Goal: Answer question/provide support: Share knowledge or assist other users

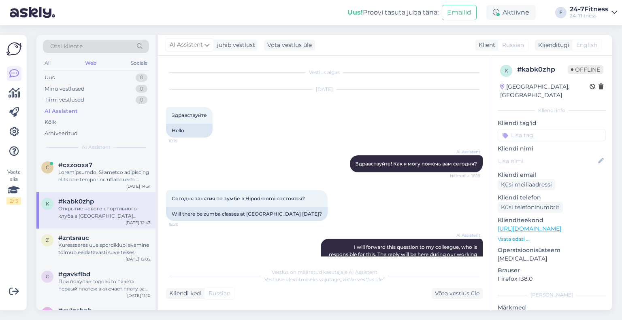
scroll to position [1757, 0]
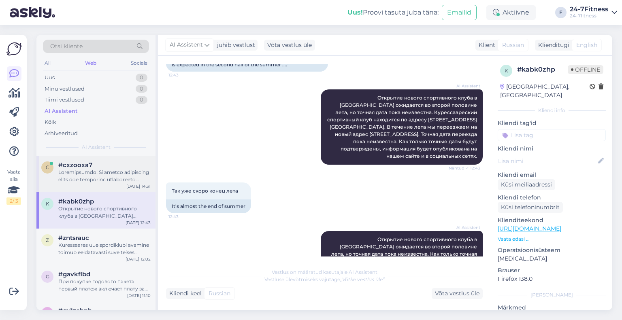
click at [93, 167] on div "#cxzooxa7" at bounding box center [104, 165] width 92 height 7
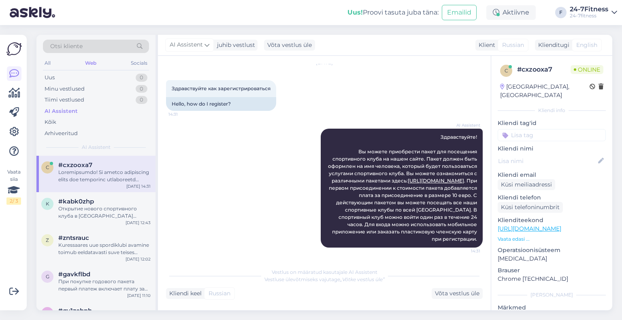
scroll to position [26, 0]
click at [108, 76] on div "Uus 1" at bounding box center [96, 77] width 106 height 11
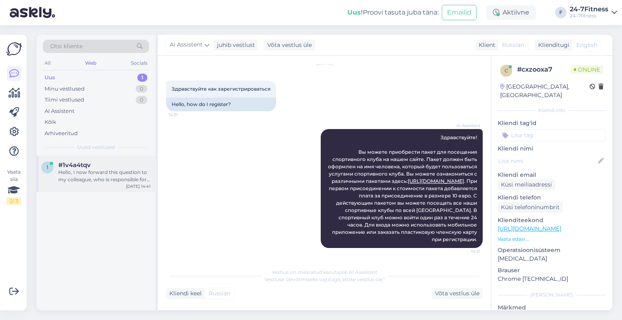
click at [109, 156] on div "1 #1v4a4tqv Hello, I now forward this question to my colleague, who is responsi…" at bounding box center [95, 174] width 119 height 36
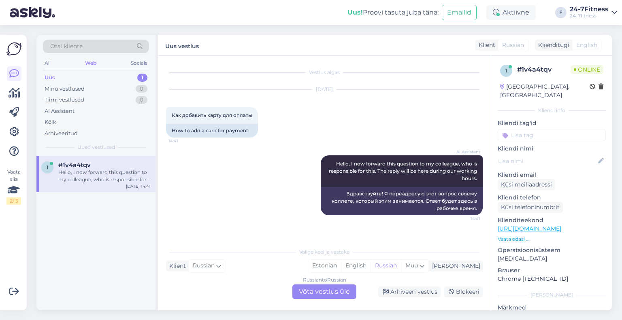
click at [327, 290] on div "Russian to Russian Võta vestlus üle" at bounding box center [325, 292] width 64 height 15
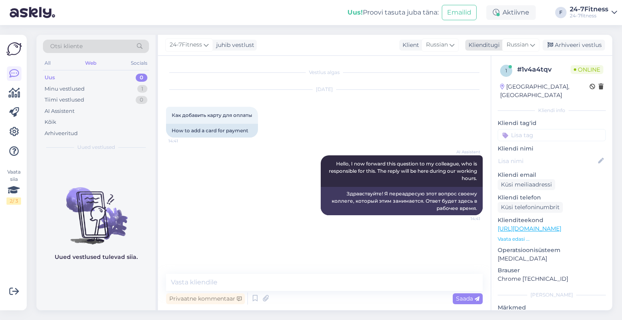
click at [489, 45] on div "Klienditugi" at bounding box center [483, 45] width 34 height 9
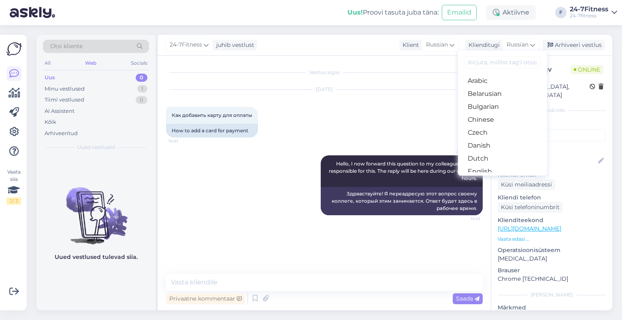
click at [495, 178] on link "Estonian" at bounding box center [502, 184] width 89 height 13
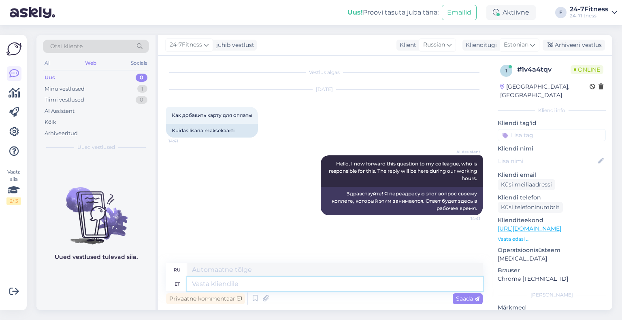
click at [279, 289] on textarea at bounding box center [335, 285] width 296 height 14
type textarea "Palun t"
type textarea "Пожалуйста"
type textarea "Palun täpsustage, mi"
type textarea "Пожалуйста, уточните,"
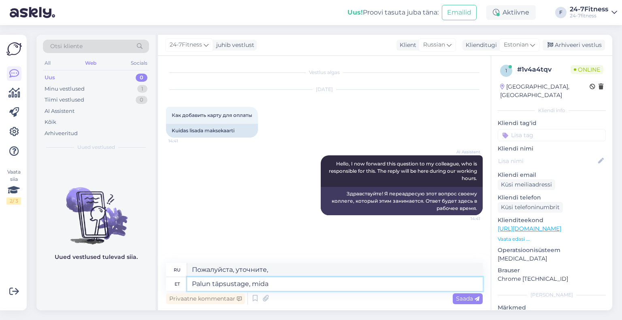
type textarea "Palun täpsustage, mida T"
type textarea "Пожалуйста, укажите, что"
type textarea "Palun täpsustage, mida Te m"
type textarea "Пожалуйста, укажите, что вы"
type textarea "Palun täpsustage, mida Te mõtlete?"
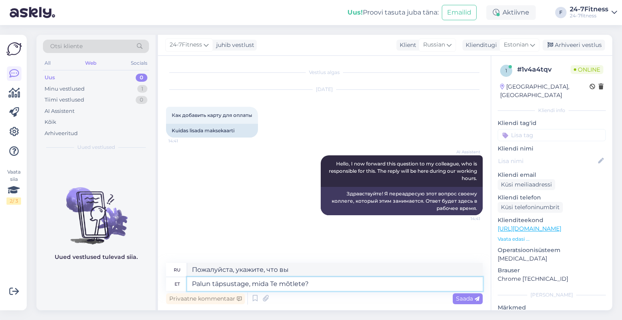
type textarea "Пожалуйста, уточните, что вы имеете в виду?"
type textarea "Palun täpsustage, mida Te mõtlete? Paketi os"
type textarea "Пожалуйста, уточните, что вы имеете в виду? Пакет"
type textarea "Palun täpsustage, mida Te mõtlete? Paketi ostu jao"
type textarea "Уточните, пожалуйста, что вы имеете в виду? Пакетная покупка."
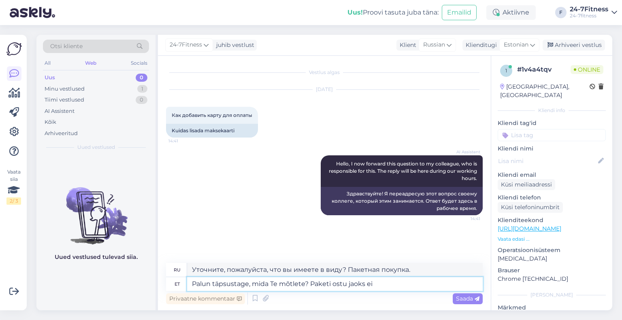
type textarea "Palun täpsustage, mida Te mõtlete? Paketi ostu jaoks ei"
type textarea "Уточните, что вы имеете в виду? Для покупки пакета."
type textarea "Palun täpsustage, mida Te mõtlete? Paketi ostu jaoks ei ole v"
type textarea "Пожалуйста, уточните, что вы имеете в виду? Нет, для пакетной покупки."
type textarea "Palun täpsustage, mida Te mõtlete? Paketi ostu jaoks ei ole va"
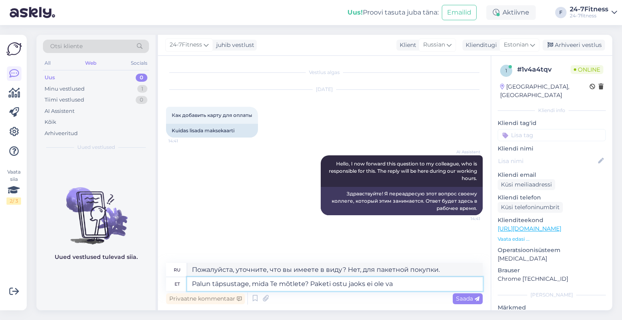
type textarea "Уточните, пожалуйста, что вы имеете в виду? Пакета для покупки нет."
type textarea "Palun täpsustage, mida Te mõtlete? Paketi ostu jaoks ei [PERSON_NAME] lis"
type textarea "Пожалуйста, уточните, что вы имеете в виду? Не требуется для покупки пакета."
type textarea "Palun täpsustage, mida Te mõtlete? Paketi ostu jaoks ei [PERSON_NAME] lisada ka"
type textarea "Пожалуйста, уточните, что вы имеете в виду? Не нужно добавлять для покупки паке…"
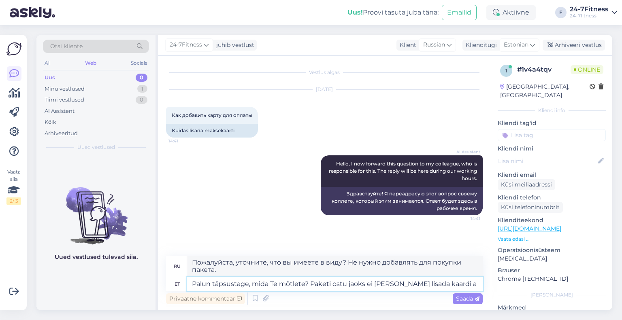
type textarea "Palun täpsustage, mida Te mõtlete? Paketi ostu jaoks ei [PERSON_NAME] lisada ka…"
type textarea "Пожалуйста, уточните, что вы имеете в виду? Для покупки пакета не нужно добавля…"
type textarea "Palun täpsustage, mida Te mõtlete? Paketi ostu jaoks ei [PERSON_NAME] lisada ka…"
type textarea "Пожалуйста, уточните, что вы имеете в виду? Для покупки пакета данные карты вво…"
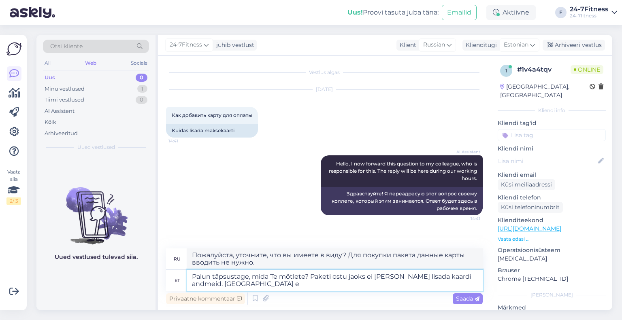
type textarea "Palun täpsustage, mida Te mõtlete? Paketi ostu jaoks ei [PERSON_NAME] lisada ka…"
type textarea "Пожалуйста, уточните, что вы имеете в виду? Для покупки пакета данные карты не …"
type textarea "Palun täpsustage, mida Te mõtlete? Paketi ostu jaoks ei [PERSON_NAME] lisada ka…"
type textarea "Пожалуйста, уточните, что вы имеете в виду? Для покупки пакета данные карты не …"
type textarea "Palun täpsustage, mida Te mõtlete? Paketi ostu jaoks ei [PERSON_NAME] lisada ka…"
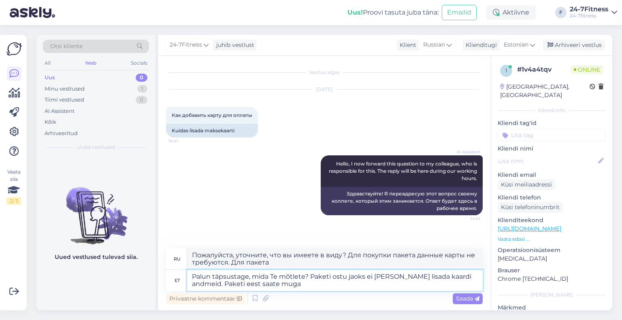
type textarea "Пожалуйста, уточните, что вы имеете в виду? Вам не нужно вводить данные карты д…"
type textarea "Palun täpsustage, mida Te mõtlete? Paketi ostu jaoks ei [PERSON_NAME] lisada ka…"
type textarea "Уточните, что вы имеете в виду? Вам не нужно вводить данные карты для покупки п…"
type textarea "Palun täpsustage, mida Te mõtlete? Paketi ostu jaoks ei [PERSON_NAME] lisada ka…"
type textarea "Пожалуйста, уточните, что вы имеете в виду? Вам не нужно вводить данные карты д…"
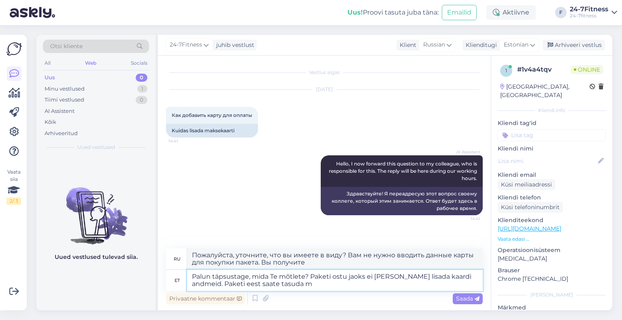
type textarea "Palun täpsustage, mida Te mõtlete? Paketi ostu jaoks ei [PERSON_NAME] lisada ka…"
type textarea "Пожалуйста, уточните, что вы имеете в виду? Для покупки пакета данные карты не …"
type textarea "Palun täpsustage, mida Te mõtlete? Paketi ostu jaoks ei [PERSON_NAME] lisada ka…"
type textarea "Уточните, что вы имеете в виду? Для покупки пакета данные карты не требуются. В…"
type textarea "Palun täpsustage, mida Te mõtlete? Paketi ostu jaoks ei [PERSON_NAME] lisada ka…"
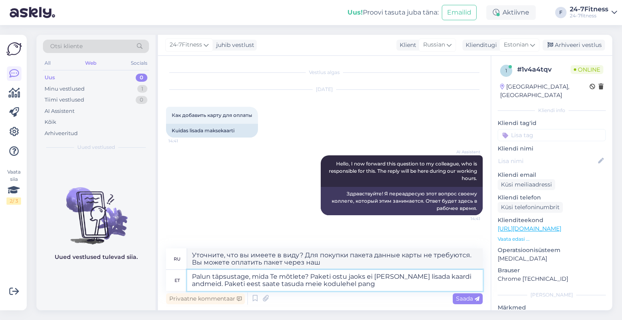
type textarea "Пожалуйста, уточните, что вы имеете в виду? Для покупки пакета данные карты не …"
type textarea "Palun täpsustage, mida Te mõtlete? Paketi ostu jaoks ei [PERSON_NAME] lisada ka…"
type textarea "Уточните, что вы имеете в виду? Для покупки пакета данные карты не требуются. В…"
type textarea "Palun täpsustage, mida Te mõtlete? Paketi ostu jaoks ei [PERSON_NAME] lisada ka…"
type textarea "Пожалуйста, уточните, что вы имеете в виду? Для покупки пакета данные карты не …"
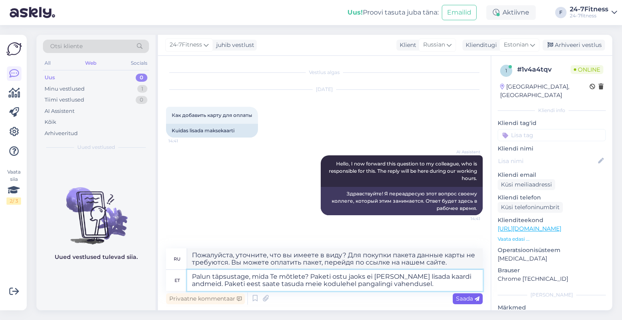
type textarea "Palun täpsustage, mida Te mõtlete? Paketi ostu jaoks ei [PERSON_NAME] lisada ka…"
click at [459, 295] on div "Saada" at bounding box center [468, 299] width 30 height 11
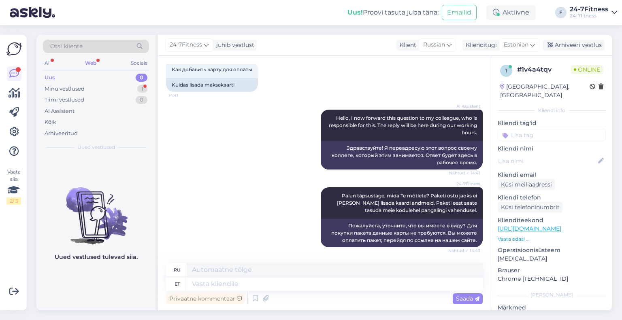
scroll to position [94, 0]
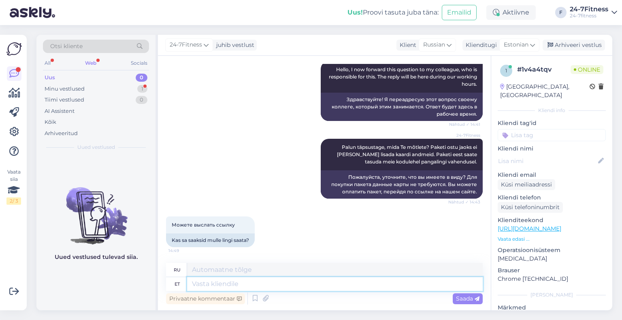
click at [256, 287] on textarea at bounding box center [335, 285] width 296 height 14
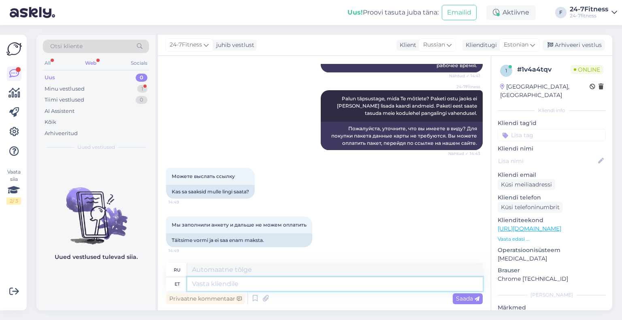
click at [282, 288] on textarea at bounding box center [335, 285] width 296 height 14
paste textarea "aketi ostmiseks [PERSON_NAME] meie kodulehele [URL][DOMAIN_NAME] ja logige enda…"
type textarea "Paketi ostmiseks [PERSON_NAME] meie kodulehele [URL][DOMAIN_NAME] ja logige end…"
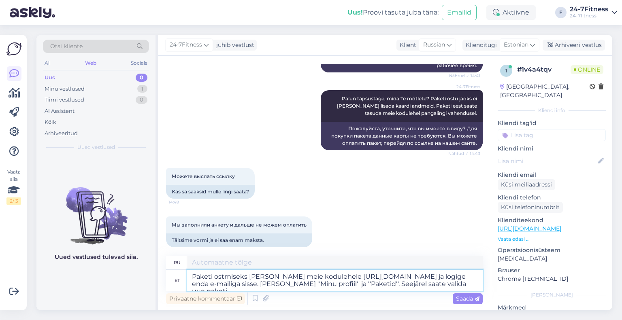
type textarea "Чтобы приобрести пакет, перейдите на наш сайт [URL][DOMAIN_NAME] и войдите в си…"
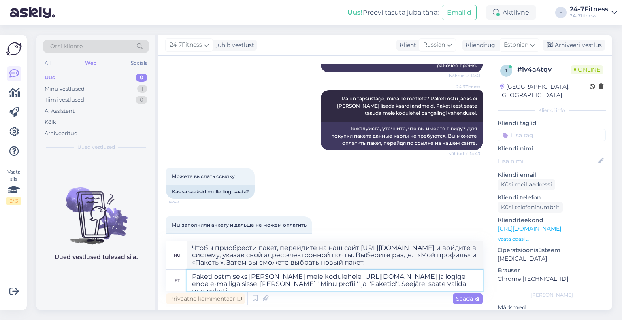
click at [437, 284] on textarea "Paketi ostmiseks [PERSON_NAME] meie kodulehele [URL][DOMAIN_NAME] ja logige end…" at bounding box center [335, 280] width 296 height 21
type textarea "Paketi ostmiseks [PERSON_NAME] meie kodulehele [URL][DOMAIN_NAME] ja logige end…"
type textarea "Чтобы приобрести пакет, перейдите на наш сайт [URL][DOMAIN_NAME] и войдите в си…"
click at [455, 282] on textarea "Paketi ostmiseks [PERSON_NAME] meie kodulehele [URL][DOMAIN_NAME] ja logige end…" at bounding box center [335, 280] width 296 height 21
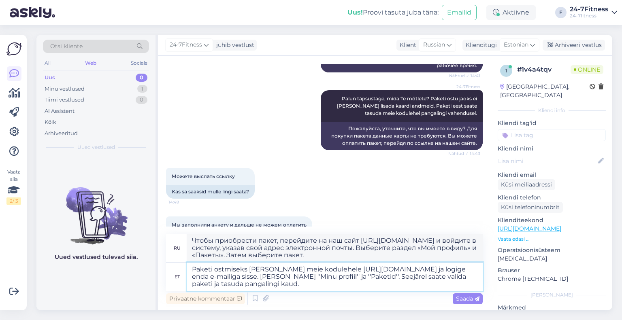
type textarea "Paketi ostmiseks [PERSON_NAME] meie kodulehele [URL][DOMAIN_NAME] ja logige end…"
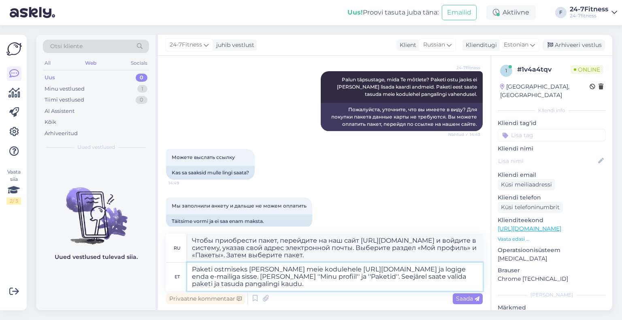
type textarea "Чтобы приобрести пакет, перейдите на наш сайт [URL][DOMAIN_NAME] и войдите в си…"
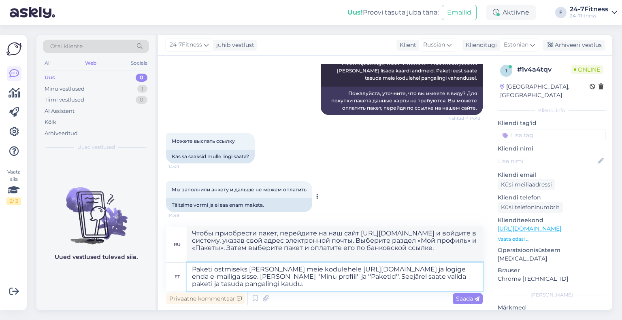
scroll to position [179, 0]
click at [292, 288] on textarea "Paketi ostmiseks [PERSON_NAME] meie kodulehele [URL][DOMAIN_NAME] ja logige end…" at bounding box center [335, 277] width 296 height 28
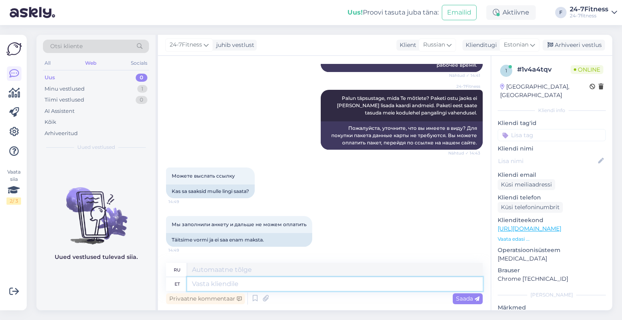
scroll to position [243, 0]
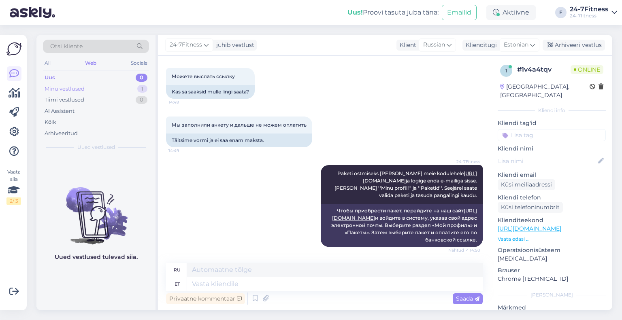
click at [101, 87] on div "Minu vestlused 1" at bounding box center [96, 88] width 106 height 11
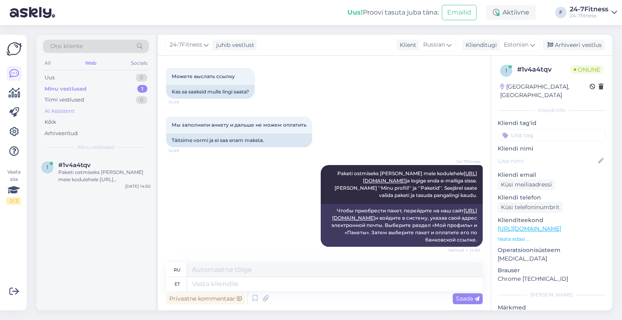
click at [68, 115] on div "AI Assistent" at bounding box center [96, 111] width 106 height 11
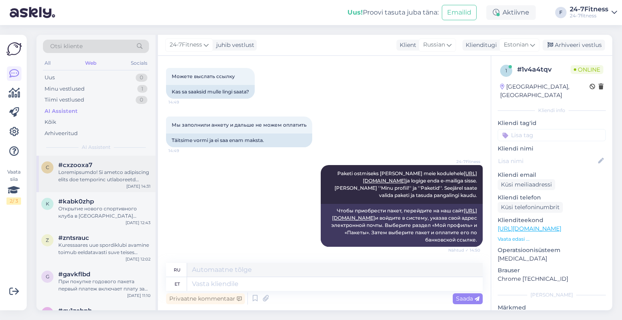
click at [88, 178] on div at bounding box center [104, 176] width 92 height 15
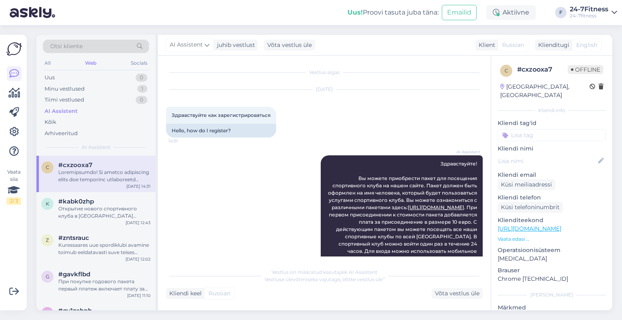
scroll to position [26, 0]
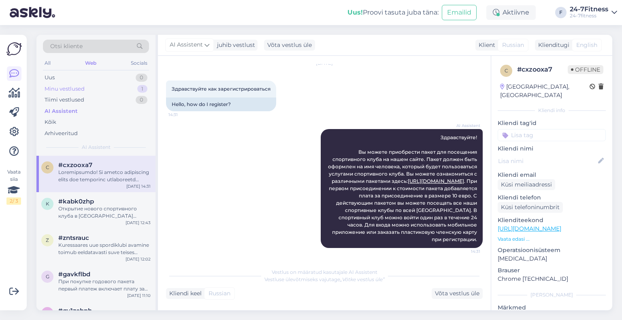
click at [75, 92] on div "Minu vestlused" at bounding box center [65, 89] width 40 height 8
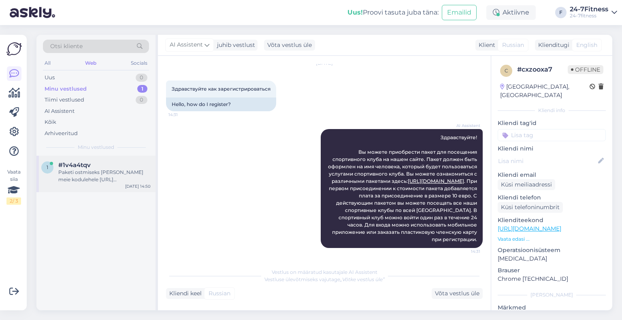
click at [71, 183] on div "Paketi ostmiseks [PERSON_NAME] meie kodulehele [URL][DOMAIN_NAME] ja logige end…" at bounding box center [104, 176] width 92 height 15
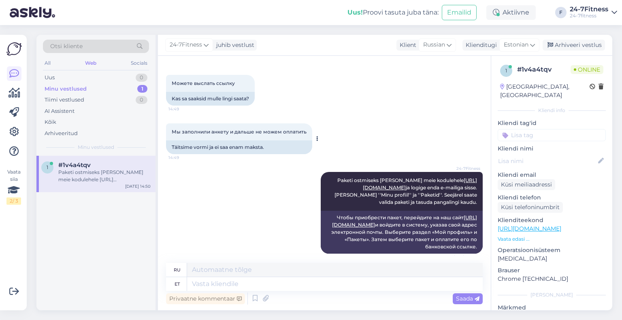
scroll to position [243, 0]
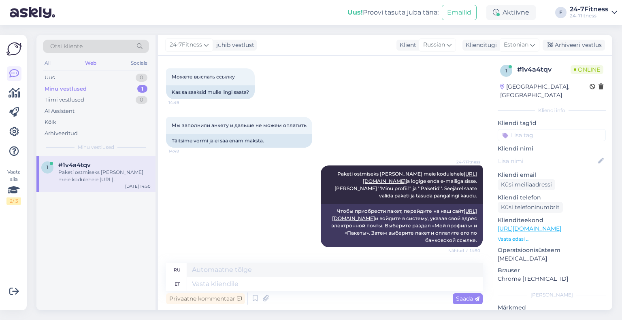
click at [235, 23] on div "Uus! Proovi tasuta [PERSON_NAME]: Emailid Aktiivne F 24-7Fitness 24-7fitness" at bounding box center [311, 12] width 622 height 25
click at [574, 43] on div "Arhiveeri vestlus" at bounding box center [574, 45] width 62 height 11
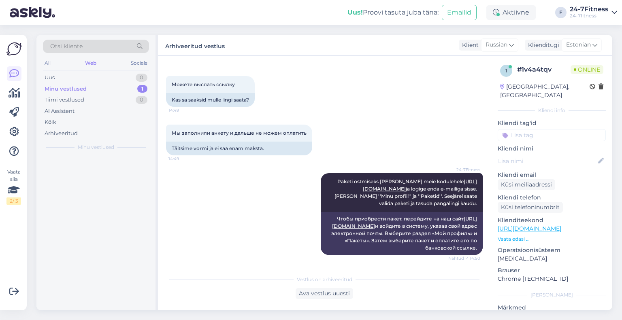
scroll to position [235, 0]
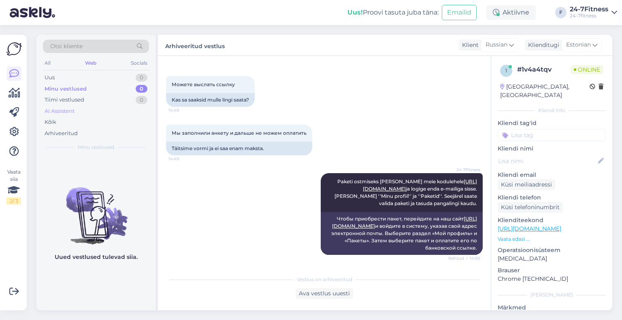
click at [68, 110] on div "AI Assistent" at bounding box center [60, 111] width 30 height 8
